Goal: Transaction & Acquisition: Purchase product/service

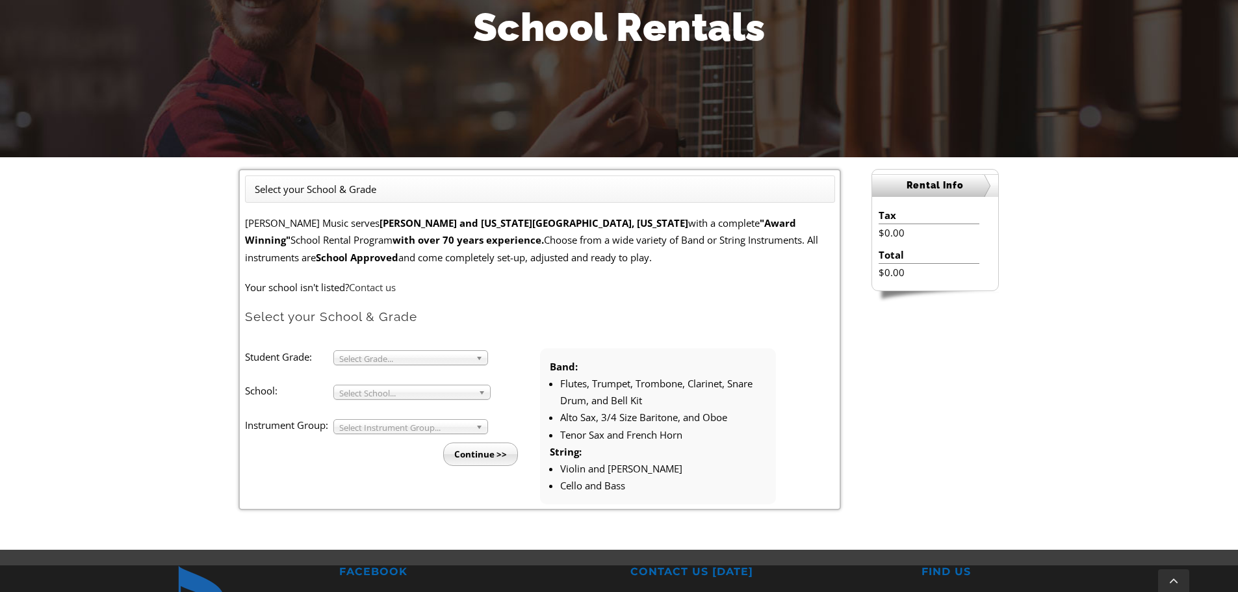
click at [395, 353] on span "Select Grade..." at bounding box center [404, 359] width 131 height 16
click at [385, 368] on li "3" at bounding box center [414, 372] width 140 height 16
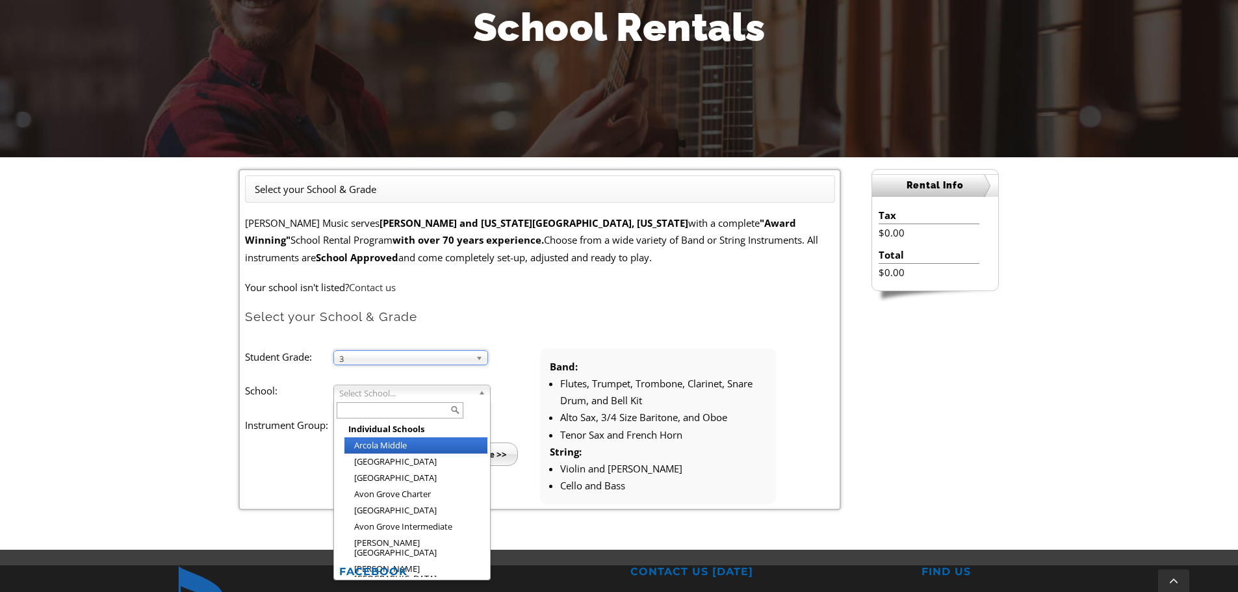
click at [393, 393] on span "Select School..." at bounding box center [406, 393] width 134 height 16
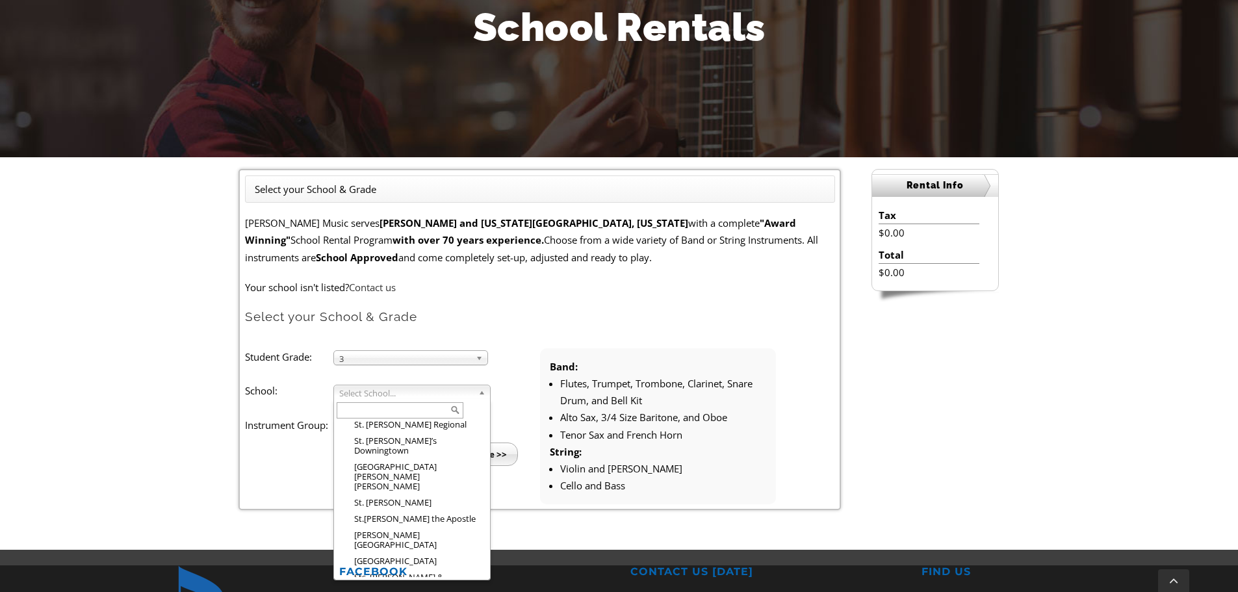
scroll to position [2180, 0]
click at [379, 409] on input "text" at bounding box center [400, 410] width 127 height 16
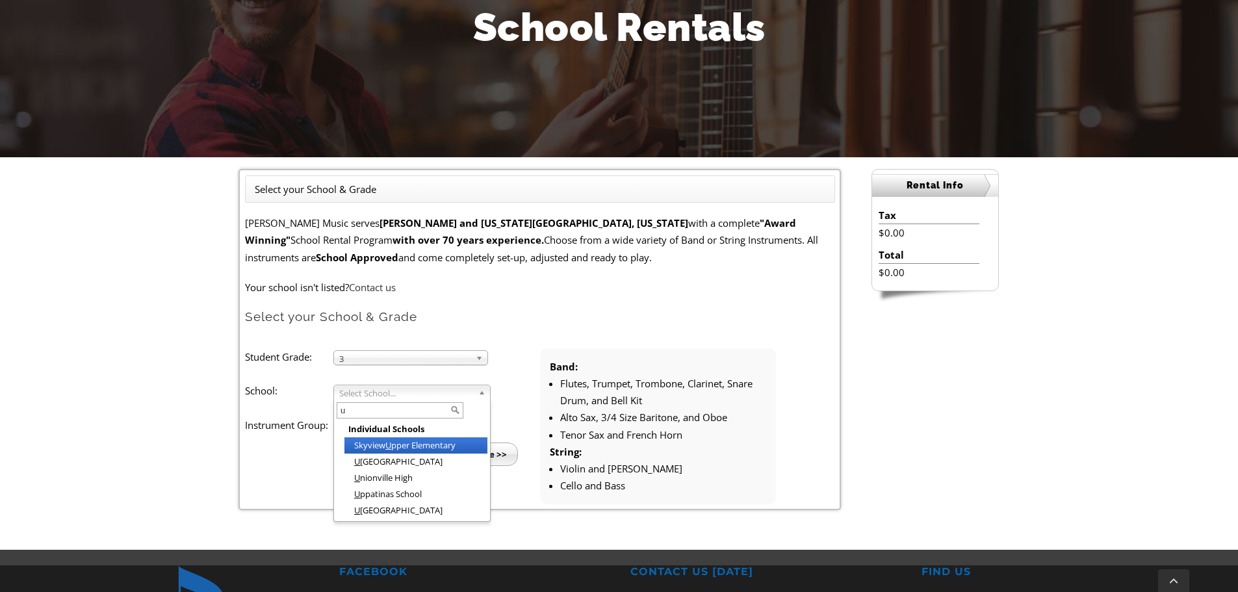
scroll to position [0, 0]
type input "uw"
click at [359, 439] on em "Uw" at bounding box center [360, 445] width 12 height 12
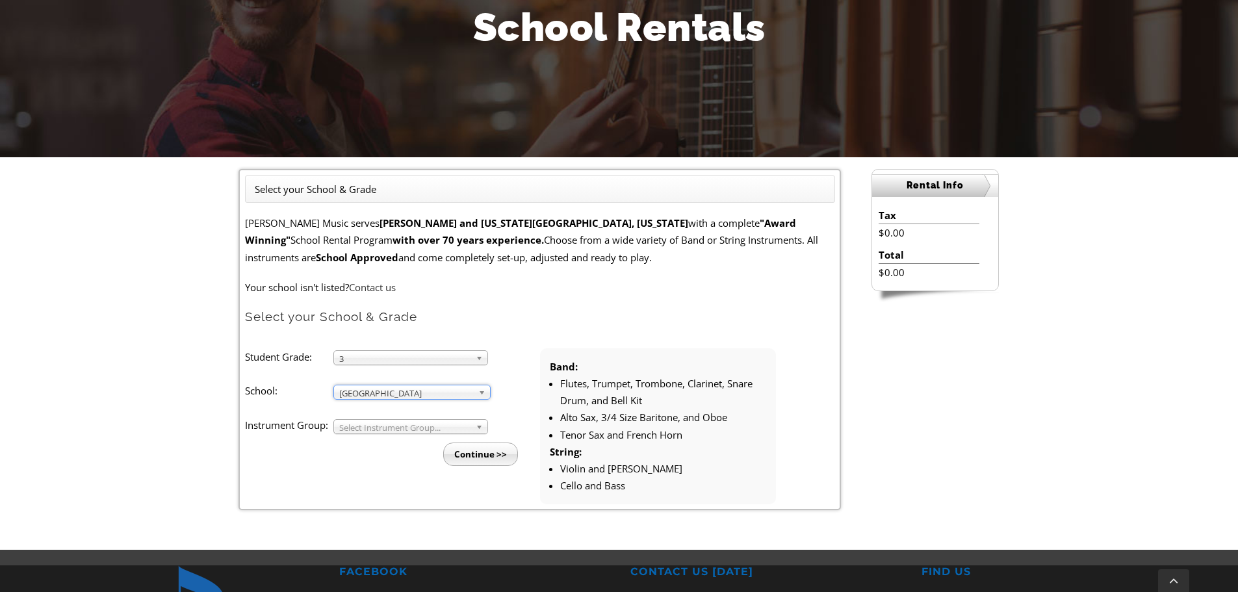
click at [400, 428] on span "Select Instrument Group..." at bounding box center [404, 428] width 131 height 16
click at [396, 452] on li "Strings" at bounding box center [414, 458] width 140 height 16
click at [478, 450] on input "Continue >>" at bounding box center [480, 453] width 75 height 23
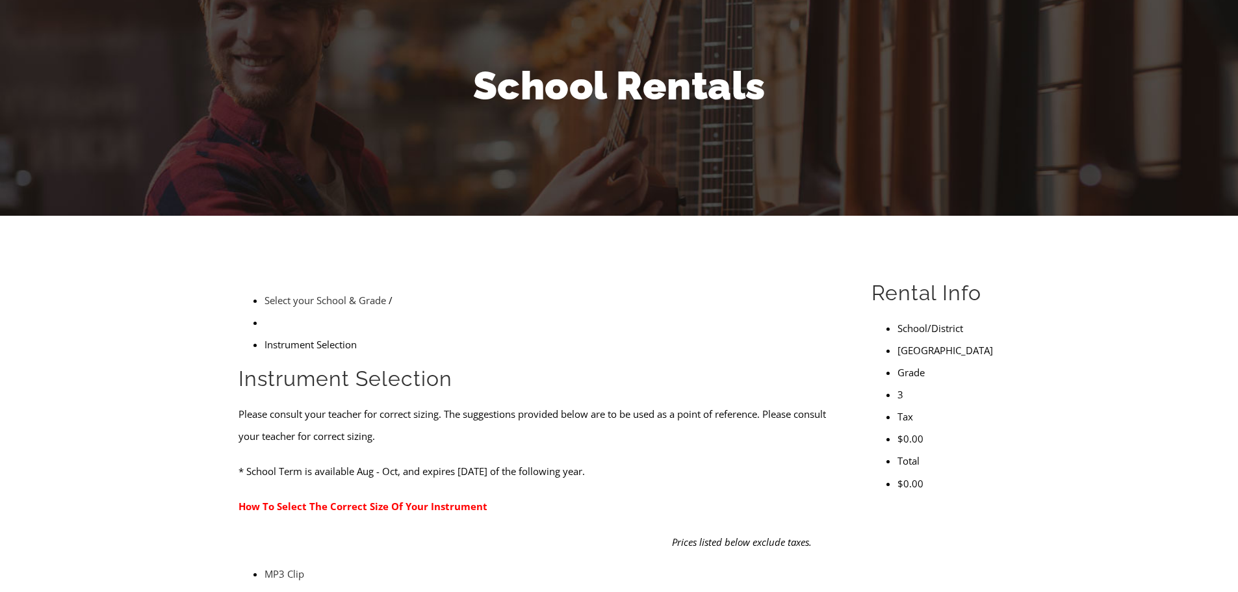
scroll to position [195, 0]
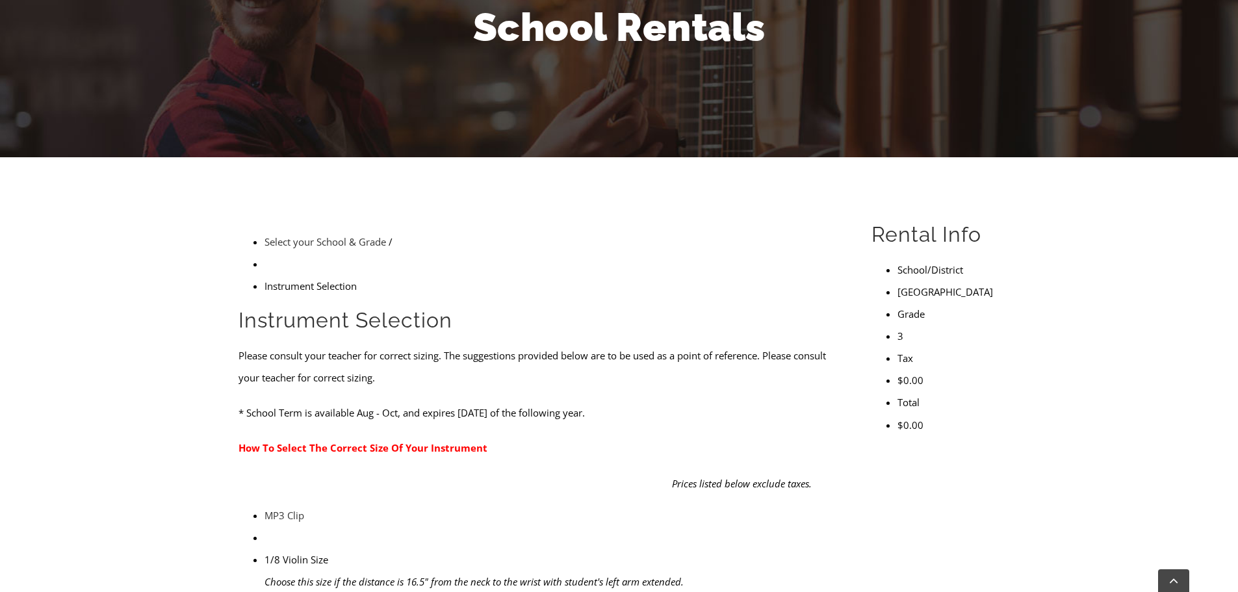
click at [264, 526] on img at bounding box center [264, 526] width 0 height 0
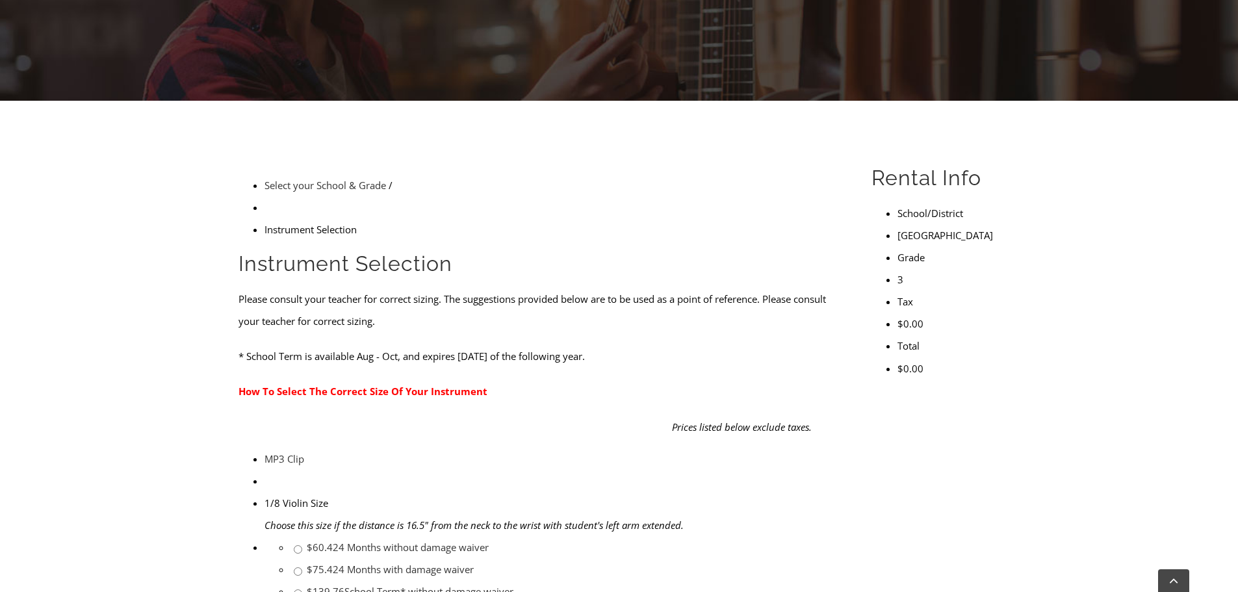
scroll to position [325, 0]
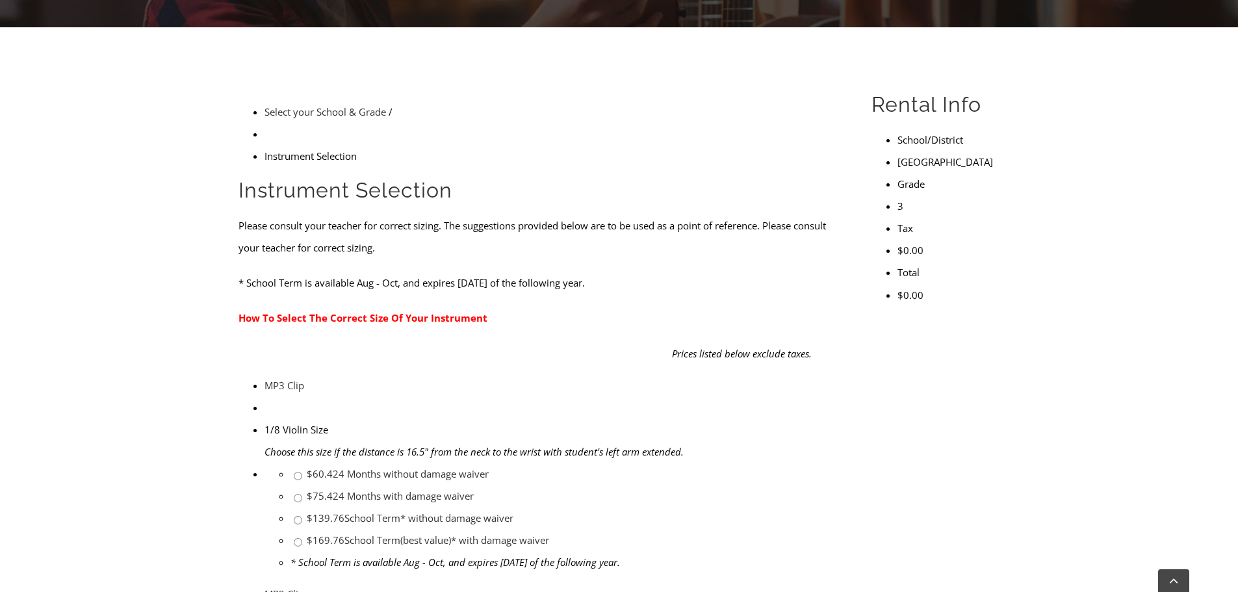
click at [405, 418] on div "1/8 Violin Size" at bounding box center [552, 429] width 576 height 22
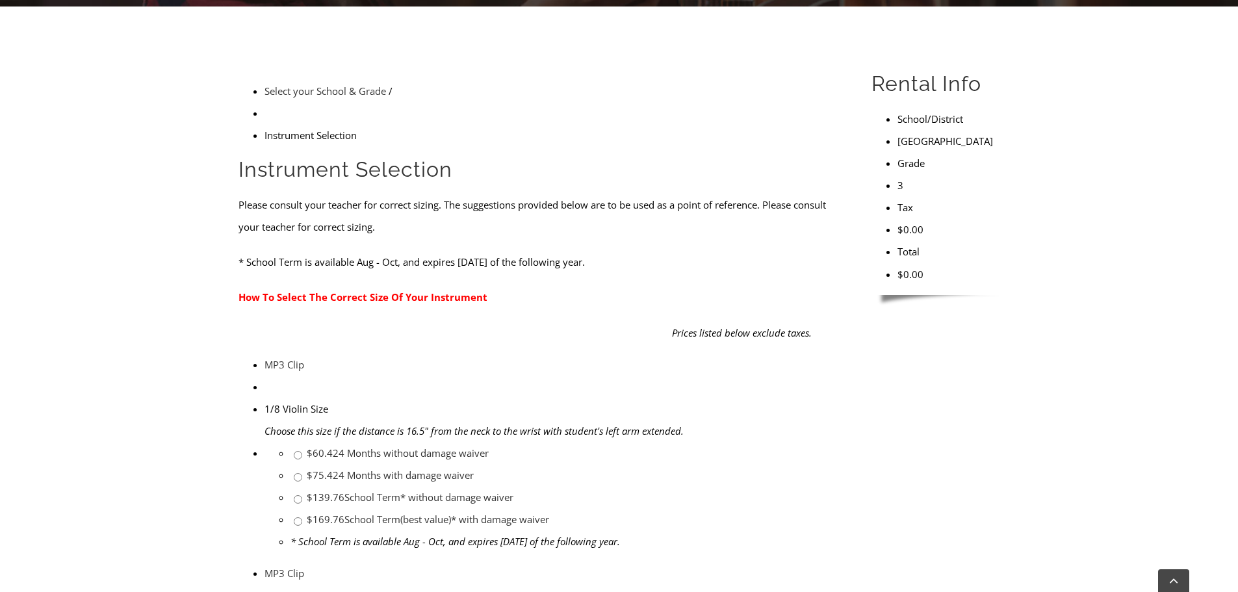
scroll to position [390, 0]
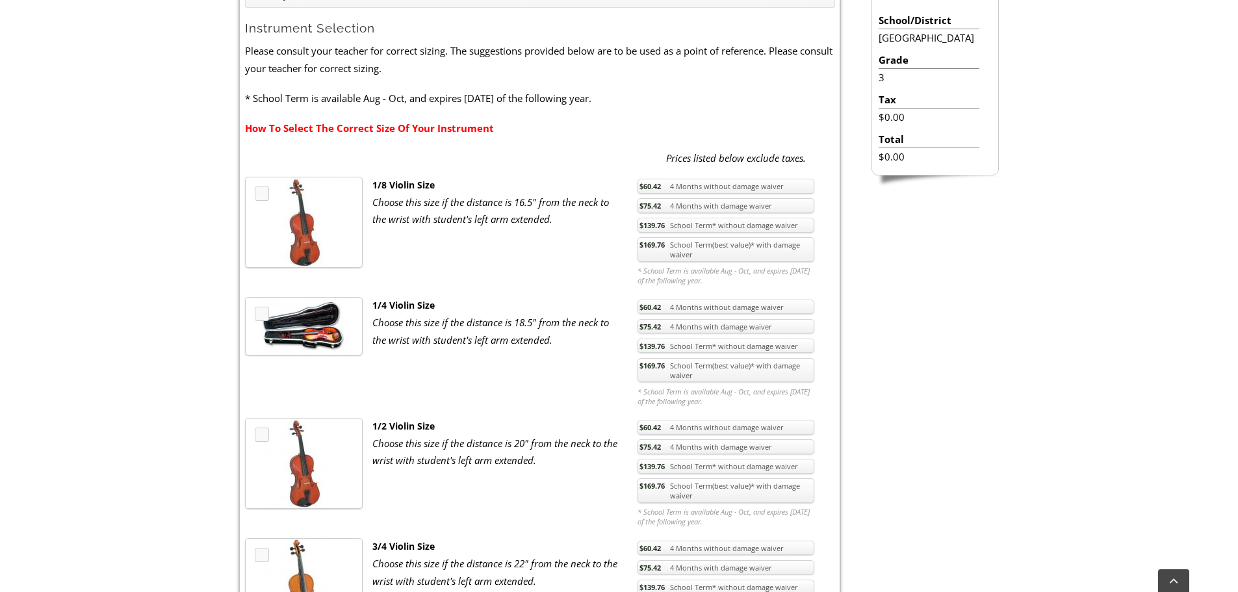
click at [315, 452] on img at bounding box center [304, 463] width 90 height 90
click at [715, 490] on link "$169.76 School Term(best value)* with damage waiver" at bounding box center [725, 490] width 177 height 25
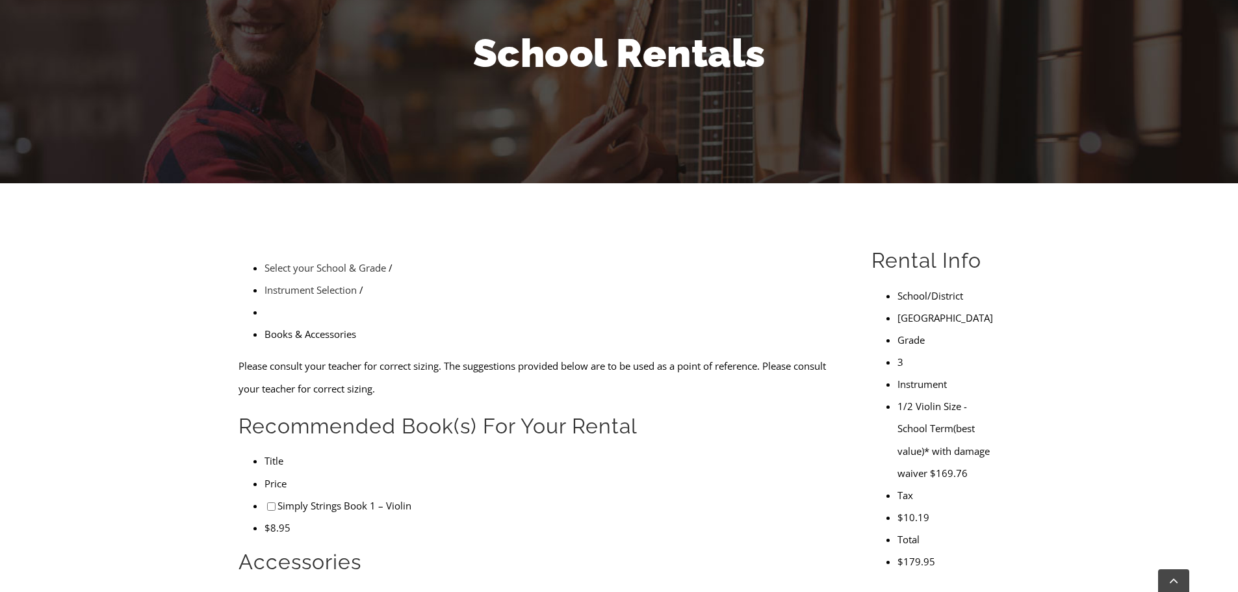
scroll to position [260, 0]
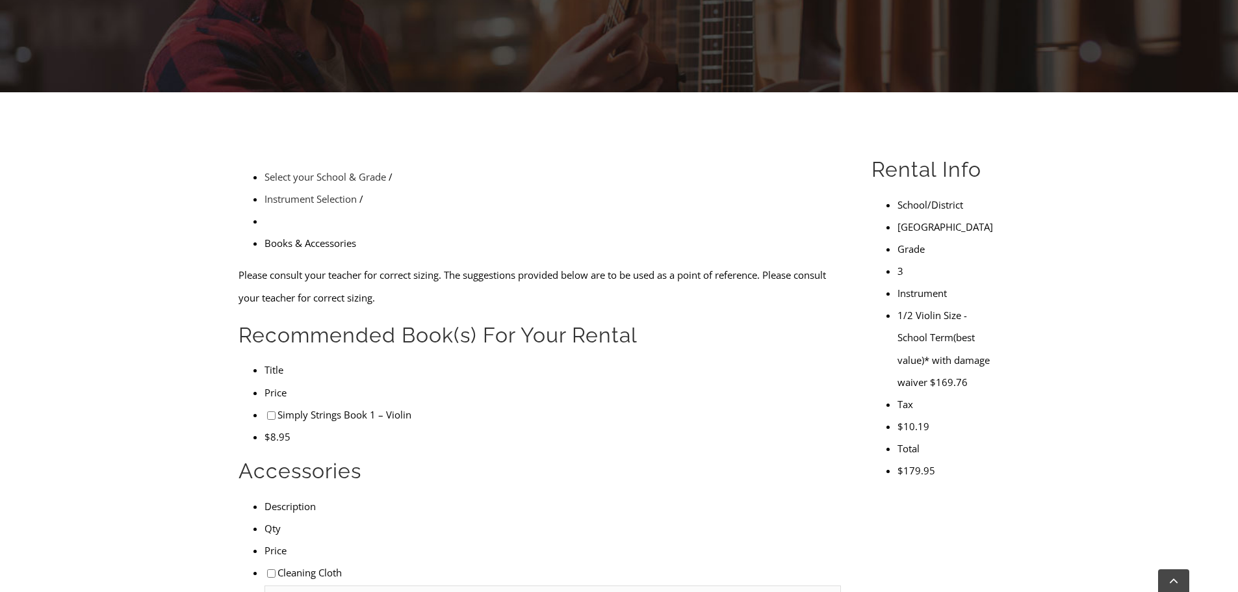
drag, startPoint x: 343, startPoint y: 378, endPoint x: 411, endPoint y: 377, distance: 67.6
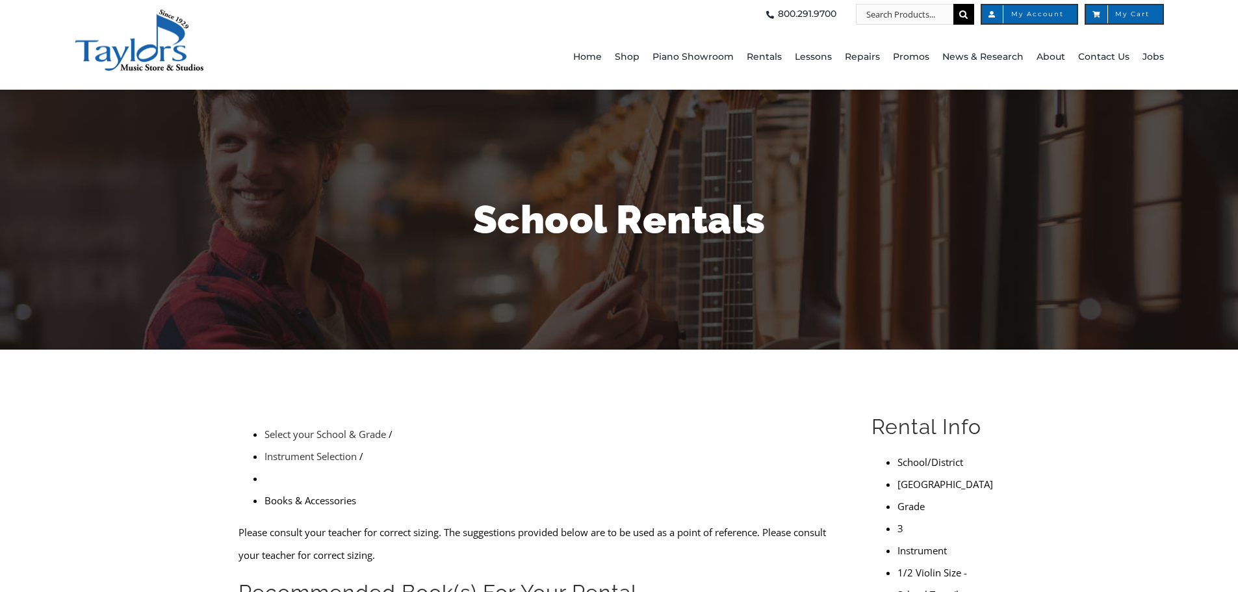
scroll to position [0, 0]
